Goal: Information Seeking & Learning: Learn about a topic

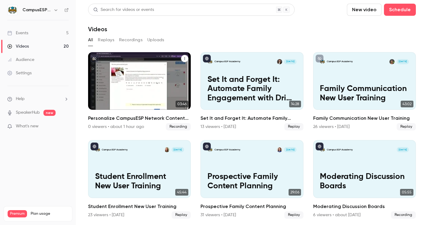
click at [128, 76] on p "Personalize CampusESP Network Content with AI" at bounding box center [139, 89] width 89 height 28
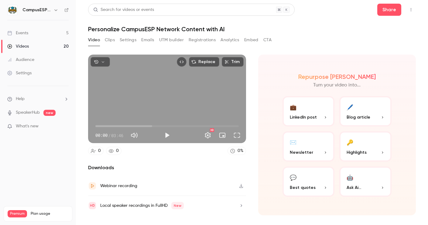
click at [108, 126] on span "00:00" at bounding box center [166, 126] width 143 height 10
click at [236, 136] on button "Full screen" at bounding box center [237, 135] width 12 height 12
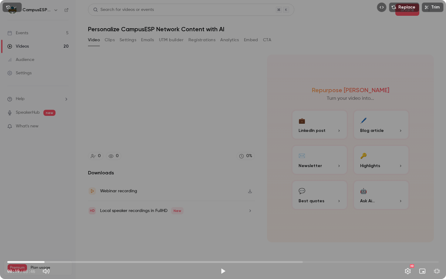
click at [110, 225] on span "00:19" at bounding box center [223, 262] width 432 height 10
click at [131, 225] on span "00:53" at bounding box center [223, 262] width 432 height 10
click at [149, 225] on span "01:14" at bounding box center [223, 262] width 432 height 10
click at [156, 225] on span "01:14" at bounding box center [223, 262] width 432 height 10
click at [167, 225] on span "01:23" at bounding box center [223, 262] width 432 height 10
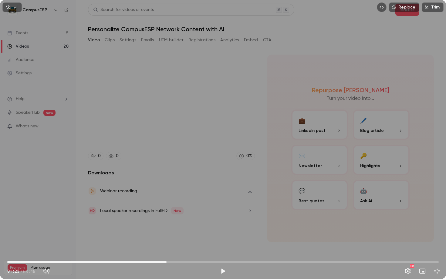
click at [178, 225] on span "01:23" at bounding box center [223, 262] width 432 height 10
click at [185, 225] on span "01:33" at bounding box center [223, 262] width 432 height 10
click at [197, 225] on span "01:33" at bounding box center [223, 262] width 432 height 10
click at [207, 225] on span "01:39" at bounding box center [223, 262] width 432 height 10
click at [212, 225] on span "01:44" at bounding box center [223, 262] width 432 height 10
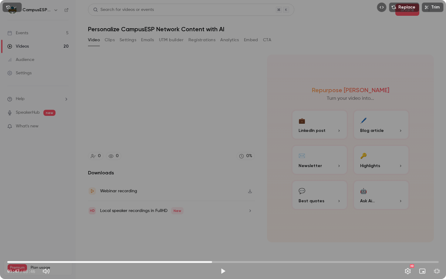
click at [218, 225] on span "01:47" at bounding box center [223, 262] width 432 height 10
click at [222, 225] on span "01:52" at bounding box center [223, 262] width 432 height 10
click at [224, 225] on button "Play" at bounding box center [223, 271] width 12 height 12
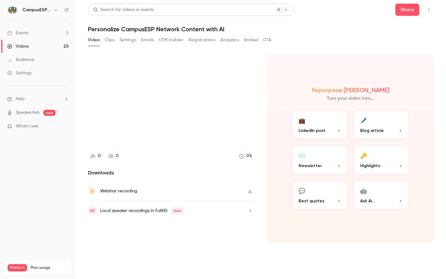
type input "***"
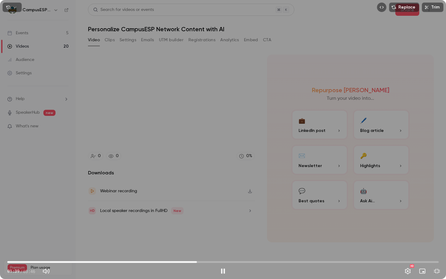
click at [197, 225] on span "01:39" at bounding box center [223, 262] width 432 height 10
click at [223, 225] on button "Pause" at bounding box center [223, 271] width 12 height 12
type input "*****"
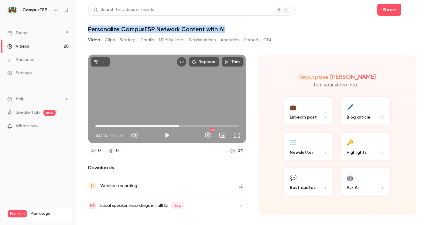
drag, startPoint x: 227, startPoint y: 29, endPoint x: 89, endPoint y: 27, distance: 138.7
click at [89, 27] on h1 "Personalize CampusESP Network Content with AI" at bounding box center [251, 28] width 327 height 7
copy h1 "Personalize CampusESP Network Content with AI"
click at [393, 10] on button "Share" at bounding box center [389, 10] width 24 height 12
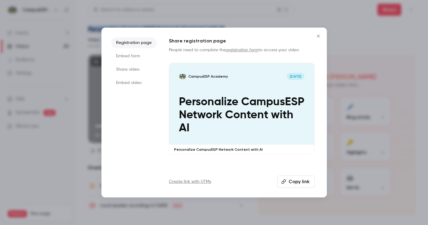
click at [297, 181] on button "Copy link" at bounding box center [295, 182] width 37 height 12
click at [317, 36] on icon "Close" at bounding box center [317, 36] width 7 height 5
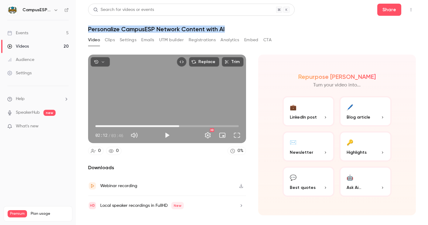
click at [22, 32] on div "Events" at bounding box center [17, 33] width 21 height 6
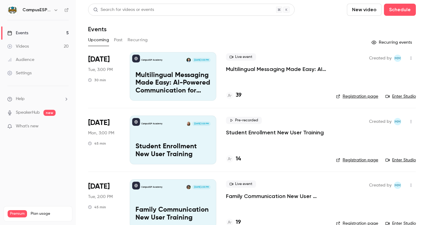
click at [120, 40] on button "Past" at bounding box center [118, 40] width 9 height 10
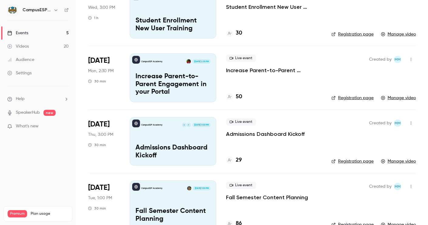
scroll to position [444, 0]
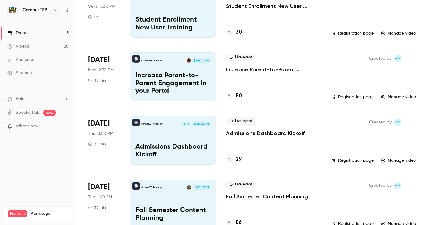
click at [410, 59] on icon "button" at bounding box center [410, 58] width 5 height 4
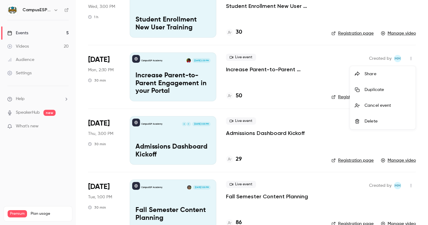
click at [280, 77] on div at bounding box center [214, 112] width 428 height 225
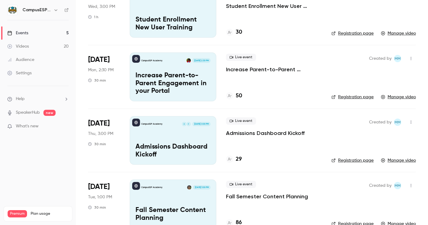
click at [179, 76] on p "Increase Parent-to-Parent Engagement in your Portal" at bounding box center [172, 83] width 75 height 23
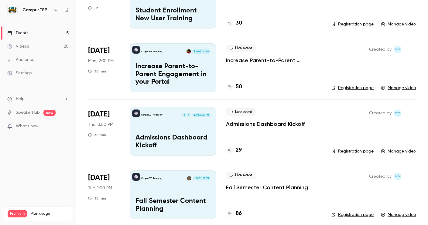
scroll to position [455, 0]
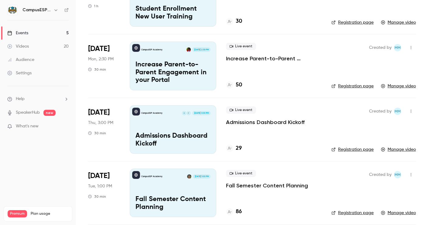
click at [178, 131] on div "CampusESP Academy F K [DATE] 3:00 PM Admissions Dashboard Kickoff" at bounding box center [173, 129] width 86 height 49
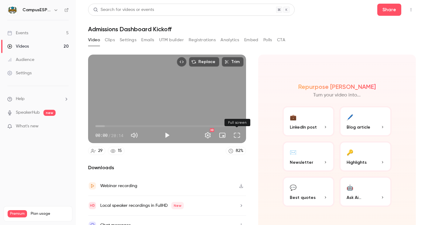
click at [238, 138] on button "Full screen" at bounding box center [237, 135] width 12 height 12
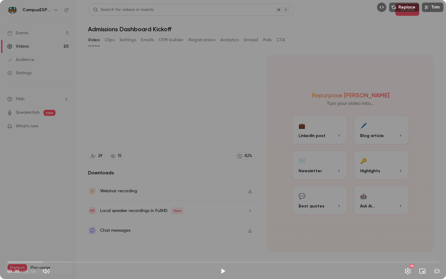
click at [59, 225] on span "00:00" at bounding box center [223, 262] width 432 height 10
click at [69, 225] on span "02:53" at bounding box center [223, 262] width 432 height 10
click at [82, 225] on span "03:30" at bounding box center [223, 262] width 432 height 10
click at [94, 225] on span "03:30" at bounding box center [223, 262] width 432 height 10
click at [107, 225] on span "04:41" at bounding box center [223, 262] width 432 height 10
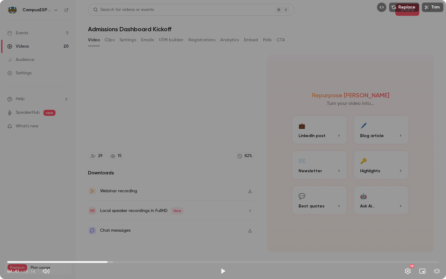
click at [113, 225] on span "04:41" at bounding box center [223, 262] width 432 height 10
click at [119, 225] on span "04:58" at bounding box center [223, 262] width 432 height 10
click at [134, 225] on span "05:14" at bounding box center [223, 262] width 432 height 10
click at [142, 225] on span "05:56" at bounding box center [223, 262] width 432 height 10
click at [153, 225] on span "06:19" at bounding box center [223, 262] width 432 height 10
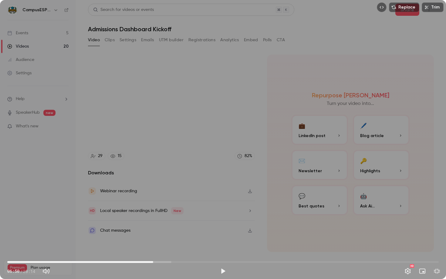
click at [172, 225] on span "06:50" at bounding box center [223, 262] width 432 height 10
click at [185, 225] on span "07:44" at bounding box center [223, 262] width 432 height 10
click at [184, 225] on span "08:20" at bounding box center [185, 262] width 2 height 2
click at [179, 225] on span "08:03" at bounding box center [223, 262] width 432 height 10
click at [221, 225] on button "Play" at bounding box center [223, 271] width 12 height 12
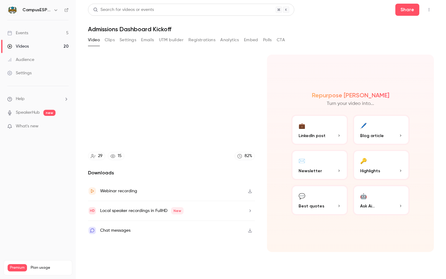
type input "***"
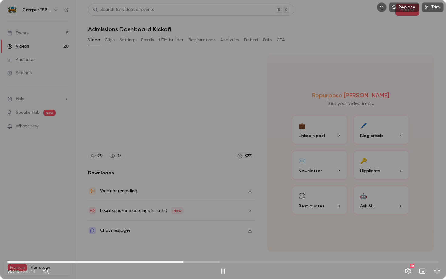
click at [178, 225] on span "08:15" at bounding box center [223, 262] width 432 height 10
type input "*****"
click at [224, 225] on button "Pause" at bounding box center [223, 271] width 12 height 12
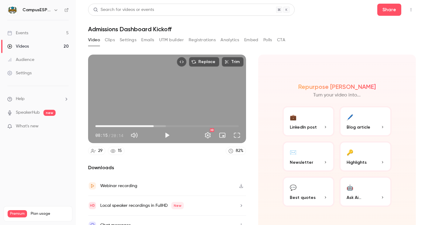
click at [27, 33] on div "Events" at bounding box center [17, 33] width 21 height 6
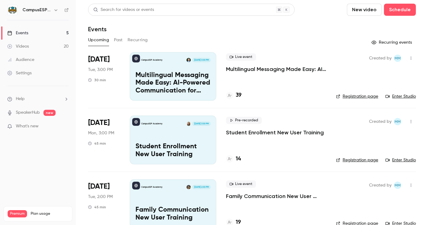
click at [116, 40] on button "Past" at bounding box center [118, 40] width 9 height 10
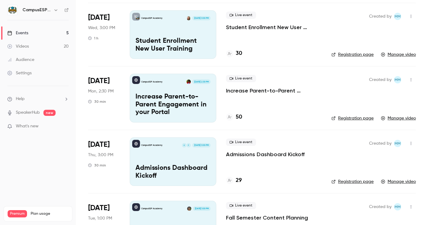
scroll to position [459, 0]
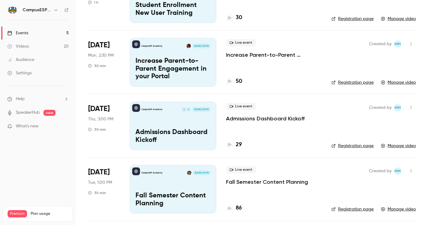
click at [175, 120] on div "CampusESP Academy F K [DATE] 3:00 PM Admissions Dashboard Kickoff" at bounding box center [173, 126] width 86 height 49
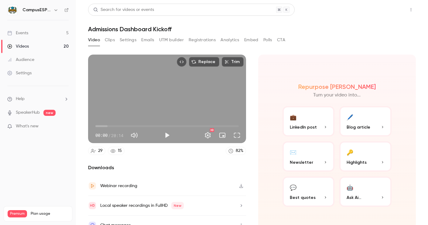
click at [388, 5] on button "Share" at bounding box center [389, 10] width 24 height 12
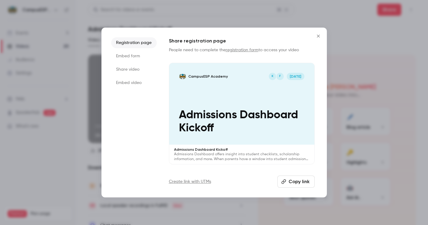
click at [301, 181] on button "Copy link" at bounding box center [295, 182] width 37 height 12
click at [319, 35] on icon "Close" at bounding box center [317, 36] width 7 height 5
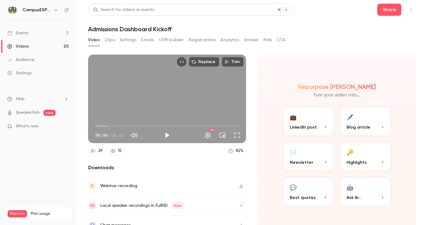
click at [30, 32] on link "Events 5" at bounding box center [38, 32] width 76 height 13
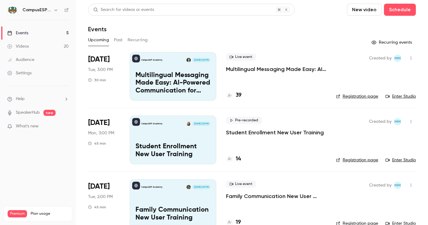
click at [118, 41] on button "Past" at bounding box center [118, 40] width 9 height 10
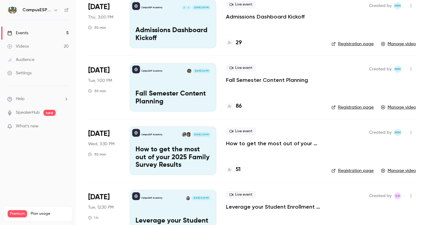
scroll to position [574, 0]
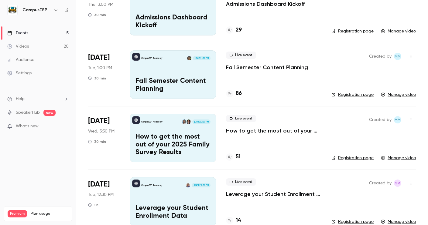
click at [176, 140] on p "How to get the most out of your 2025 Family Survey Results" at bounding box center [172, 144] width 75 height 23
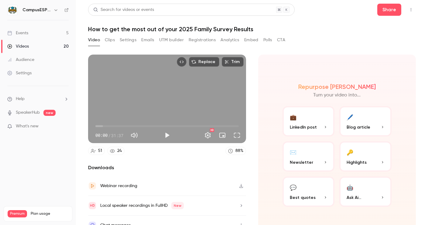
click at [124, 126] on span "00:00" at bounding box center [166, 126] width 143 height 10
click at [235, 134] on button "Full screen" at bounding box center [237, 135] width 12 height 12
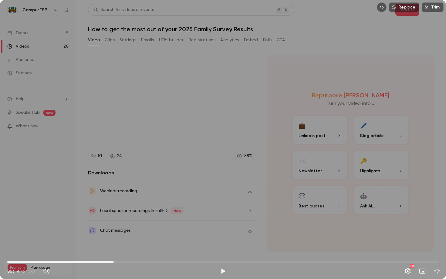
click at [114, 225] on span "07:47" at bounding box center [223, 262] width 432 height 10
click at [123, 225] on span "07:47" at bounding box center [223, 262] width 432 height 10
click at [119, 225] on span "08:28" at bounding box center [223, 262] width 432 height 10
click at [223, 225] on button "Play" at bounding box center [223, 271] width 12 height 12
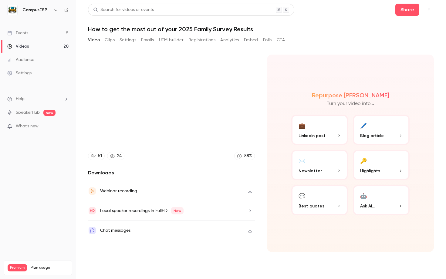
type input "*****"
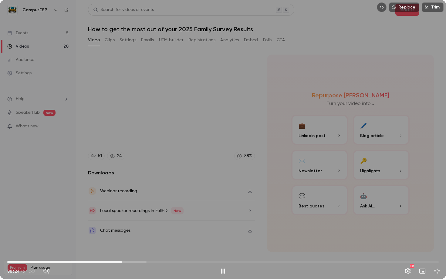
click at [129, 225] on span "08:24" at bounding box center [223, 262] width 432 height 10
click at [141, 225] on span "08:56" at bounding box center [223, 262] width 432 height 10
click at [152, 225] on span "10:37" at bounding box center [223, 262] width 432 height 10
click at [158, 225] on span "10:38" at bounding box center [223, 262] width 432 height 10
click at [163, 225] on span "11:25" at bounding box center [223, 262] width 432 height 10
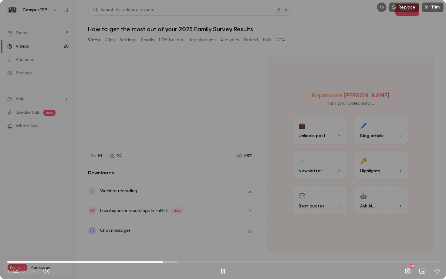
click at [171, 225] on span "11:25" at bounding box center [223, 262] width 432 height 10
click at [180, 225] on span "12:39" at bounding box center [223, 262] width 432 height 10
click at [188, 225] on span "12:41" at bounding box center [223, 262] width 432 height 10
click at [198, 225] on span "13:17" at bounding box center [223, 262] width 432 height 10
click at [206, 225] on span "14:05" at bounding box center [223, 262] width 432 height 10
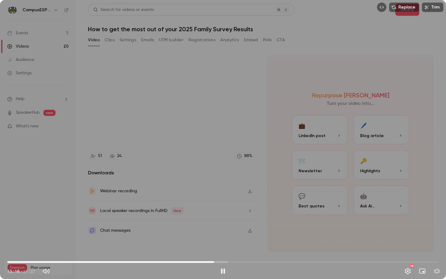
click at [214, 225] on span "15:10" at bounding box center [223, 262] width 432 height 10
click at [225, 225] on span "15:10" at bounding box center [223, 262] width 432 height 10
click at [236, 225] on span "16:47" at bounding box center [223, 262] width 432 height 10
click at [246, 225] on span "16:47" at bounding box center [223, 262] width 432 height 10
click at [255, 225] on span "18:10" at bounding box center [223, 262] width 432 height 10
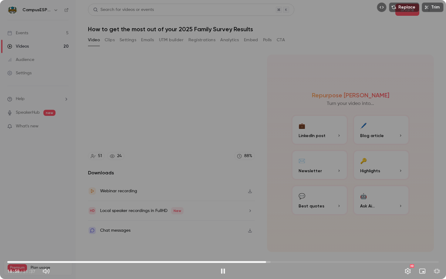
click at [266, 225] on span "18:58" at bounding box center [223, 262] width 432 height 10
click at [278, 225] on span "19:50" at bounding box center [223, 262] width 432 height 10
click at [286, 225] on span "19:50" at bounding box center [223, 262] width 432 height 10
click at [300, 225] on span "20:25" at bounding box center [223, 262] width 432 height 10
click at [319, 225] on span "22:50" at bounding box center [223, 262] width 432 height 10
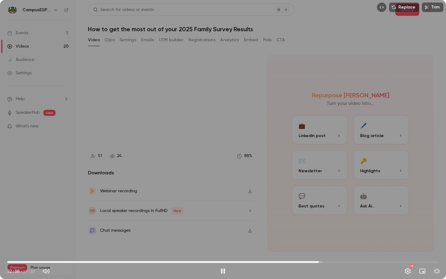
click at [333, 225] on span "22:50" at bounding box center [223, 262] width 432 height 10
click at [348, 225] on span "24:58" at bounding box center [223, 262] width 432 height 10
click at [363, 225] on span "24:58" at bounding box center [223, 262] width 432 height 10
click at [378, 225] on span "26:05" at bounding box center [223, 262] width 432 height 10
click at [394, 225] on span "27:10" at bounding box center [223, 262] width 432 height 10
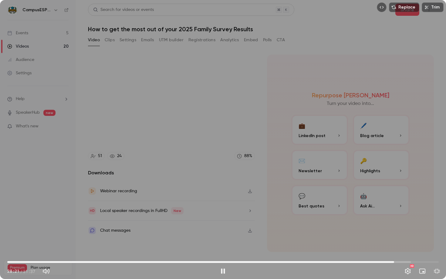
click at [408, 225] on span "28:21" at bounding box center [223, 262] width 432 height 10
click at [421, 225] on span "30:17" at bounding box center [223, 262] width 432 height 10
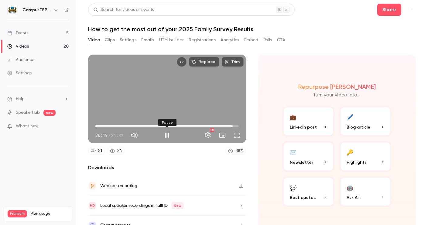
click at [167, 136] on button "Pause" at bounding box center [167, 135] width 12 height 12
type input "******"
click at [387, 10] on button "Share" at bounding box center [389, 10] width 24 height 12
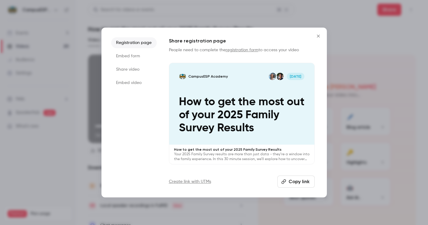
click at [296, 178] on button "Copy link" at bounding box center [295, 182] width 37 height 12
click at [318, 36] on icon "Close" at bounding box center [318, 36] width 3 height 3
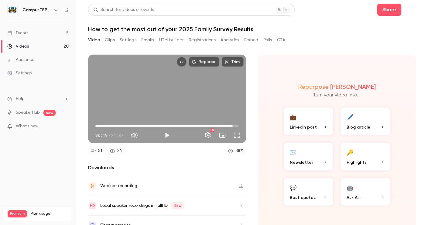
click at [29, 44] on link "Videos 20" at bounding box center [38, 46] width 76 height 13
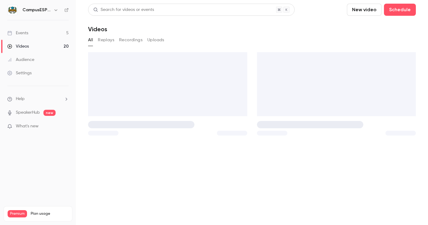
click at [126, 40] on button "Recordings" at bounding box center [130, 40] width 23 height 10
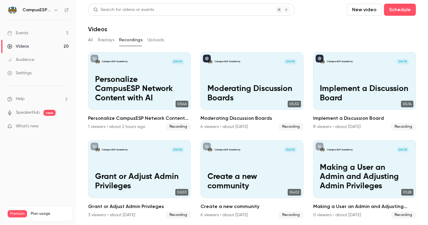
click at [92, 41] on button "All" at bounding box center [90, 40] width 5 height 10
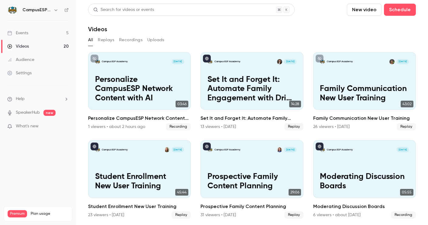
click at [106, 40] on button "Replays" at bounding box center [106, 40] width 16 height 10
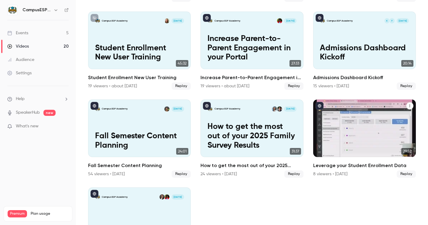
scroll to position [221, 0]
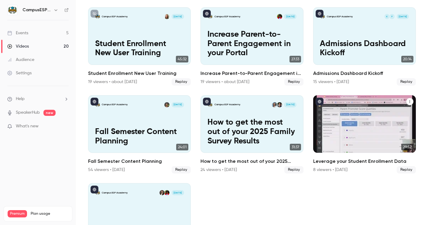
click at [377, 129] on p "Leverage your Student Enrollment Data" at bounding box center [364, 136] width 89 height 19
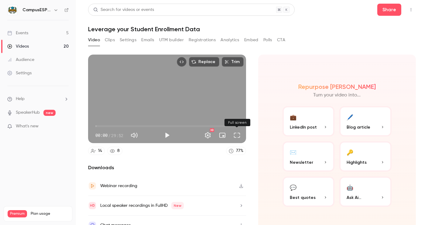
click at [235, 134] on button "Full screen" at bounding box center [237, 135] width 12 height 12
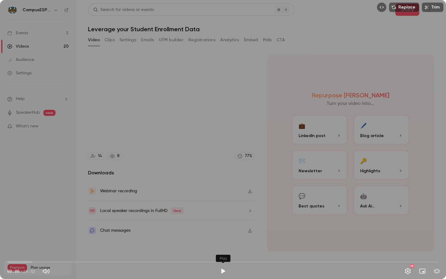
click at [225, 225] on button "Play" at bounding box center [223, 271] width 12 height 12
click at [85, 225] on span "00:00" at bounding box center [223, 262] width 432 height 10
click at [93, 225] on span "05:54" at bounding box center [223, 262] width 432 height 10
click at [103, 225] on span "06:35" at bounding box center [223, 262] width 432 height 10
click at [113, 225] on span "06:36" at bounding box center [223, 262] width 432 height 10
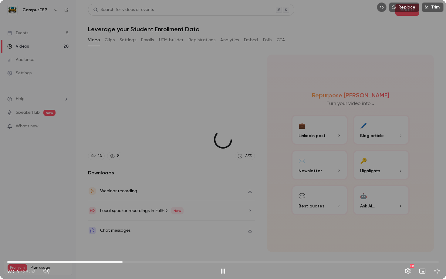
click at [123, 225] on span "07:59" at bounding box center [223, 262] width 432 height 10
click at [129, 225] on span "08:00" at bounding box center [223, 262] width 432 height 10
click at [141, 225] on span "09:13" at bounding box center [223, 262] width 432 height 10
click at [160, 225] on span "09:13" at bounding box center [223, 262] width 432 height 10
click at [176, 225] on span "10:33" at bounding box center [223, 262] width 432 height 10
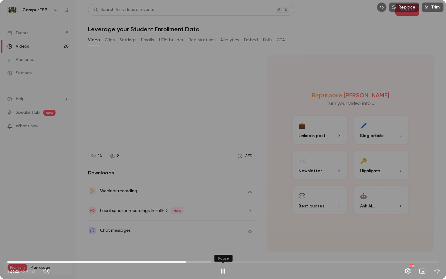
click at [222, 225] on button "Pause" at bounding box center [223, 271] width 12 height 12
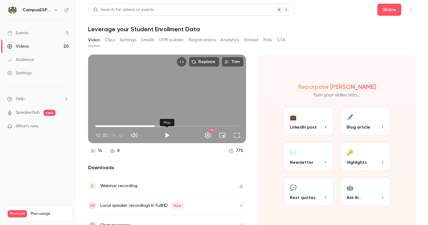
click at [166, 136] on button "Play" at bounding box center [167, 135] width 12 height 12
click at [235, 135] on button "Full screen" at bounding box center [237, 135] width 12 height 12
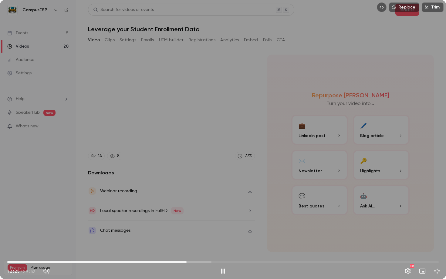
click at [181, 225] on span "12:25" at bounding box center [223, 262] width 432 height 10
click at [222, 225] on button "Pause" at bounding box center [223, 271] width 12 height 12
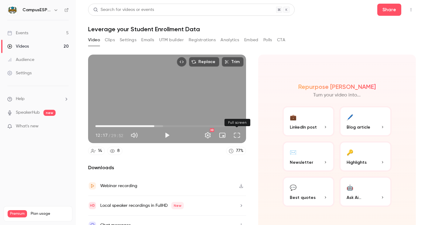
click at [238, 135] on button "Full screen" at bounding box center [237, 135] width 12 height 12
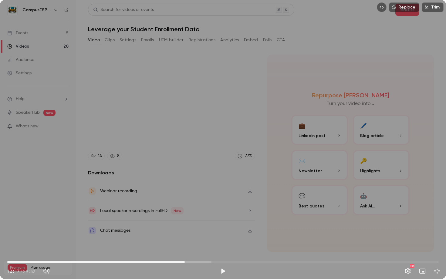
click at [181, 225] on span "12:17" at bounding box center [223, 262] width 432 height 10
click at [225, 225] on button "Play" at bounding box center [223, 271] width 12 height 12
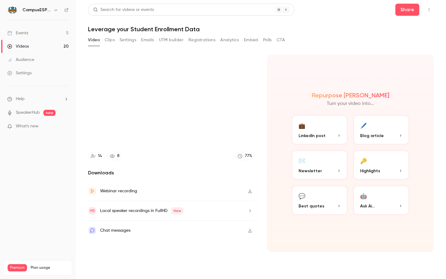
type input "*****"
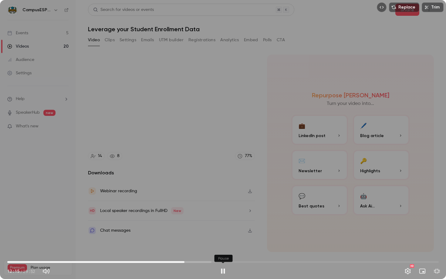
type input "***"
click at [222, 225] on button "Pause" at bounding box center [223, 271] width 12 height 12
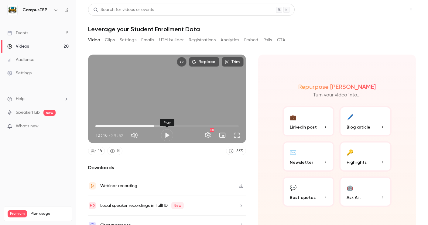
click at [395, 12] on button "Share" at bounding box center [389, 10] width 24 height 12
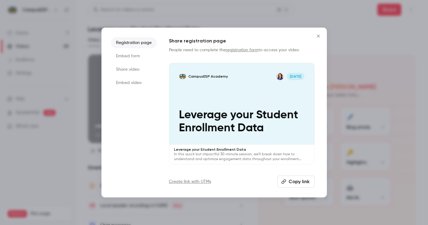
click at [296, 183] on button "Copy link" at bounding box center [295, 182] width 37 height 12
click at [317, 35] on icon "Close" at bounding box center [317, 36] width 7 height 5
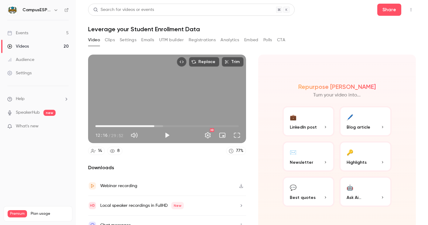
click at [23, 33] on div "Events" at bounding box center [17, 33] width 21 height 6
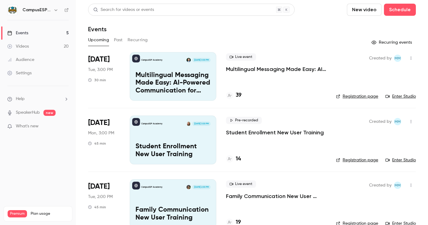
click at [116, 40] on button "Past" at bounding box center [118, 40] width 9 height 10
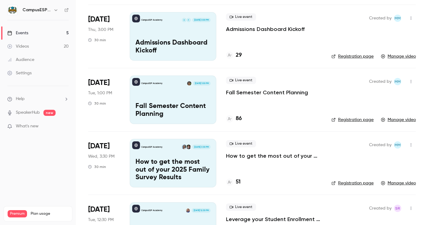
scroll to position [550, 0]
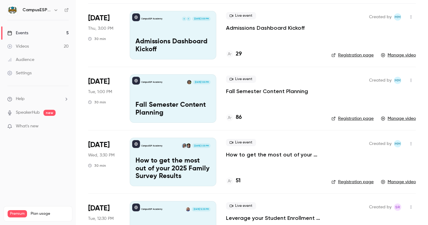
click at [188, 108] on p "Fall Semester Content Planning" at bounding box center [172, 109] width 75 height 16
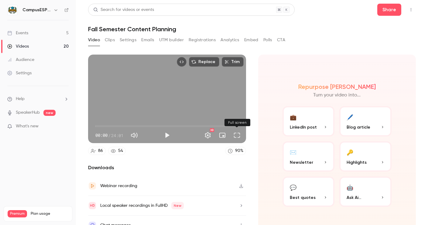
click at [238, 135] on button "Full screen" at bounding box center [237, 135] width 12 height 12
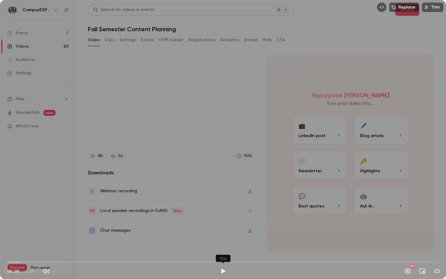
click at [223, 225] on button "Play" at bounding box center [223, 271] width 12 height 12
click at [145, 225] on span "00:00" at bounding box center [223, 262] width 432 height 10
click at [154, 225] on span "07:41" at bounding box center [223, 262] width 432 height 10
click at [161, 225] on span "08:11" at bounding box center [223, 262] width 432 height 10
click at [169, 225] on span "08:59" at bounding box center [223, 262] width 432 height 10
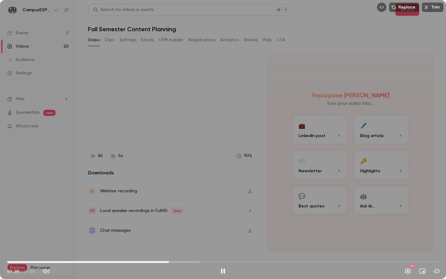
click at [97, 225] on span "09:00" at bounding box center [223, 262] width 432 height 10
click at [111, 225] on span "04:59" at bounding box center [223, 262] width 432 height 10
click at [123, 225] on span "05:46" at bounding box center [223, 262] width 432 height 10
click at [127, 225] on span "06:27" at bounding box center [223, 262] width 432 height 10
click at [142, 225] on span "07:29" at bounding box center [223, 262] width 432 height 10
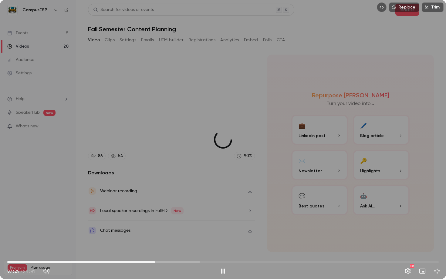
click at [155, 225] on span "08:13" at bounding box center [223, 262] width 432 height 10
click at [166, 225] on span "08:14" at bounding box center [223, 262] width 432 height 10
click at [174, 225] on span "08:51" at bounding box center [223, 262] width 432 height 10
click at [185, 225] on span "09:55" at bounding box center [223, 262] width 432 height 10
click at [192, 225] on span "10:16" at bounding box center [223, 262] width 432 height 10
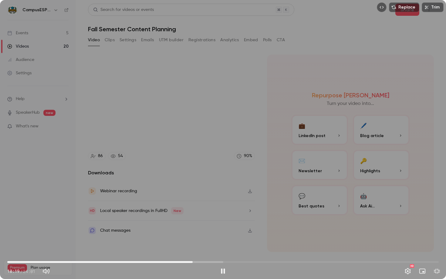
click at [198, 225] on span "10:19" at bounding box center [223, 262] width 432 height 10
click at [187, 225] on span "09:59" at bounding box center [223, 262] width 432 height 10
click at [192, 225] on span "10:00" at bounding box center [223, 262] width 432 height 10
click at [200, 225] on span "10:17" at bounding box center [223, 262] width 432 height 10
click at [207, 225] on span "10:45" at bounding box center [223, 262] width 432 height 10
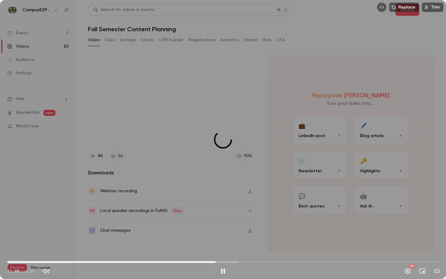
click at [216, 225] on span "11:36" at bounding box center [223, 262] width 432 height 10
click at [222, 225] on span "11:56" at bounding box center [223, 262] width 432 height 10
click at [228, 225] on span "12:16" at bounding box center [223, 262] width 432 height 10
click at [237, 225] on span "12:16" at bounding box center [223, 262] width 432 height 10
click at [244, 225] on span "12:49" at bounding box center [223, 262] width 432 height 10
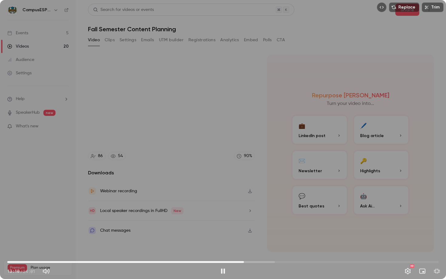
click at [249, 225] on span "13:10" at bounding box center [223, 262] width 432 height 10
click at [255, 225] on span "13:28" at bounding box center [223, 262] width 432 height 10
click at [267, 225] on span "13:46" at bounding box center [223, 262] width 432 height 10
click at [273, 225] on span "14:28" at bounding box center [223, 262] width 432 height 10
click at [282, 225] on span "14:47" at bounding box center [223, 262] width 432 height 10
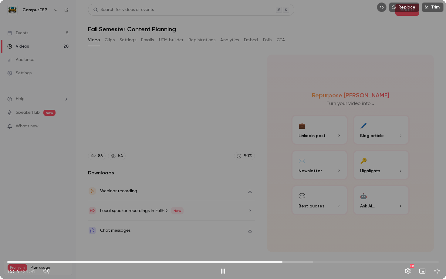
click at [289, 225] on span "15:19" at bounding box center [223, 262] width 432 height 10
click at [306, 225] on span "15:41" at bounding box center [223, 262] width 432 height 10
click at [314, 225] on span "17:03" at bounding box center [223, 262] width 432 height 10
click at [326, 225] on span "17:44" at bounding box center [223, 262] width 432 height 10
click at [333, 225] on span "18:06" at bounding box center [223, 262] width 432 height 10
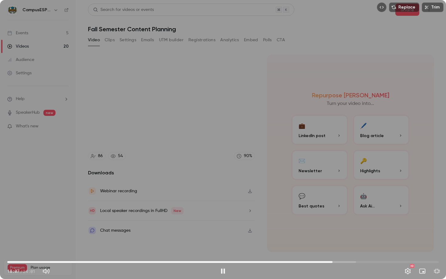
click at [343, 225] on span "18:07" at bounding box center [223, 262] width 432 height 10
click at [354, 225] on span "18:42" at bounding box center [223, 262] width 432 height 10
click at [362, 225] on span "19:45" at bounding box center [223, 262] width 432 height 10
click at [374, 225] on span "19:45" at bounding box center [223, 262] width 432 height 10
click at [385, 225] on span "20:25" at bounding box center [223, 262] width 432 height 10
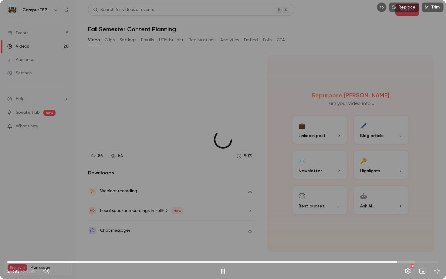
click at [397, 225] on span "21:42" at bounding box center [223, 262] width 432 height 10
click at [406, 225] on span "21:43" at bounding box center [223, 262] width 432 height 10
click at [400, 225] on span "22:13" at bounding box center [223, 262] width 432 height 10
click at [412, 225] on span "22:33" at bounding box center [223, 262] width 432 height 10
click at [419, 225] on span "22:33" at bounding box center [223, 262] width 432 height 10
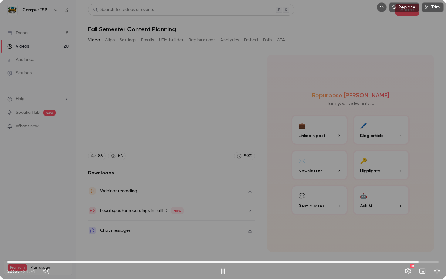
click at [427, 225] on span "22:55" at bounding box center [223, 262] width 432 height 10
click at [427, 225] on span "23:33" at bounding box center [223, 262] width 432 height 10
click at [225, 225] on button "Pause" at bounding box center [223, 271] width 12 height 12
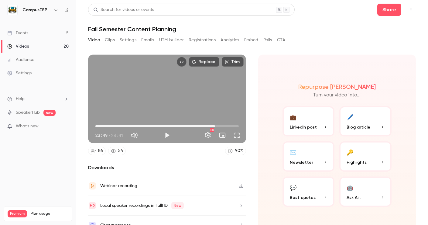
click at [215, 124] on span "20:05" at bounding box center [166, 126] width 143 height 10
click at [220, 127] on div "Turn on miniplayer" at bounding box center [222, 122] width 39 height 13
click at [227, 127] on div "Turn on miniplayer" at bounding box center [222, 122] width 39 height 13
click at [238, 134] on button "Full screen" at bounding box center [237, 135] width 12 height 12
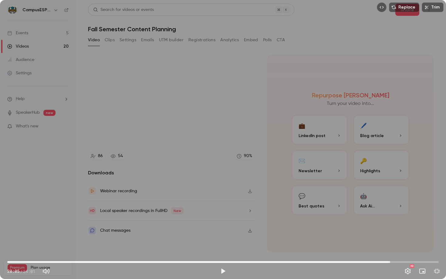
click at [390, 225] on span "21:19" at bounding box center [223, 262] width 432 height 10
click at [403, 225] on span "21:19" at bounding box center [223, 262] width 432 height 10
click at [419, 225] on span "22:03" at bounding box center [223, 262] width 432 height 10
click at [427, 225] on span "23:31" at bounding box center [223, 262] width 432 height 10
click at [225, 225] on button "Play" at bounding box center [223, 271] width 12 height 12
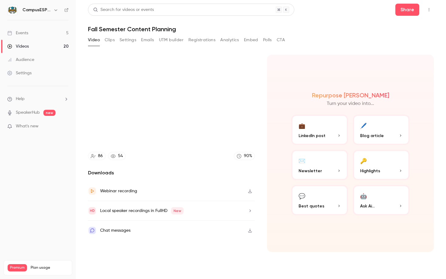
type input "******"
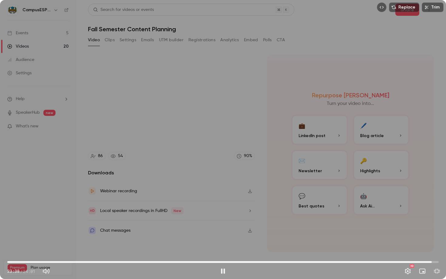
click at [424, 225] on span "23:38" at bounding box center [223, 262] width 432 height 10
click at [427, 225] on span "23:12" at bounding box center [223, 262] width 432 height 10
type input "******"
click at [221, 225] on button "Pause" at bounding box center [223, 271] width 12 height 12
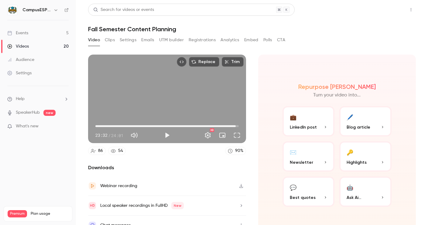
click at [394, 10] on button "Share" at bounding box center [389, 10] width 24 height 12
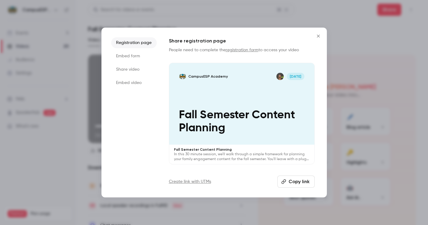
click at [304, 184] on button "Copy link" at bounding box center [295, 182] width 37 height 12
click at [318, 36] on icon "Close" at bounding box center [318, 36] width 3 height 3
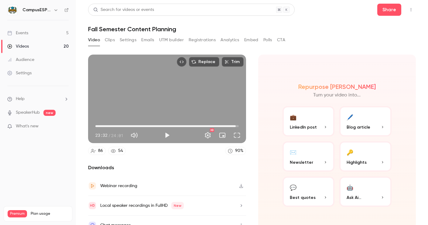
click at [28, 33] on div "Events" at bounding box center [17, 33] width 21 height 6
